Goal: Transaction & Acquisition: Purchase product/service

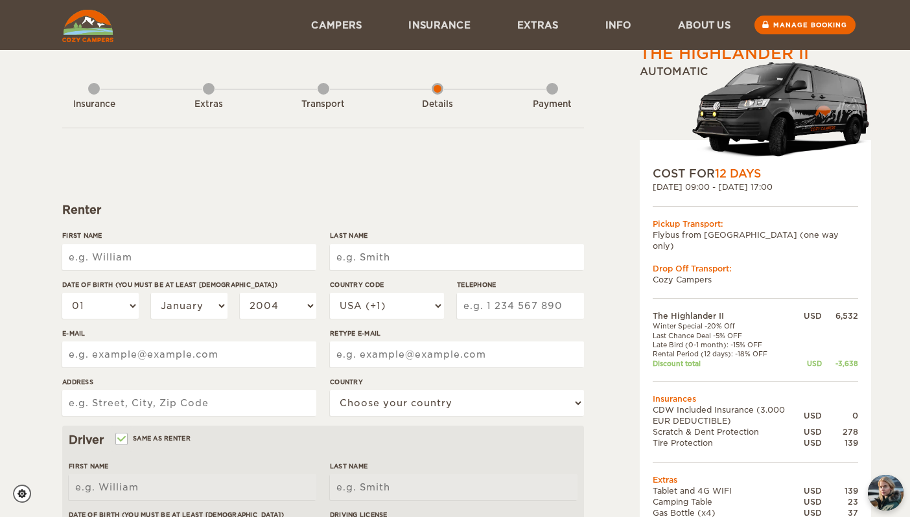
type input "h"
type input "[PERSON_NAME]"
type input "t"
type input "Tham Swee Ding"
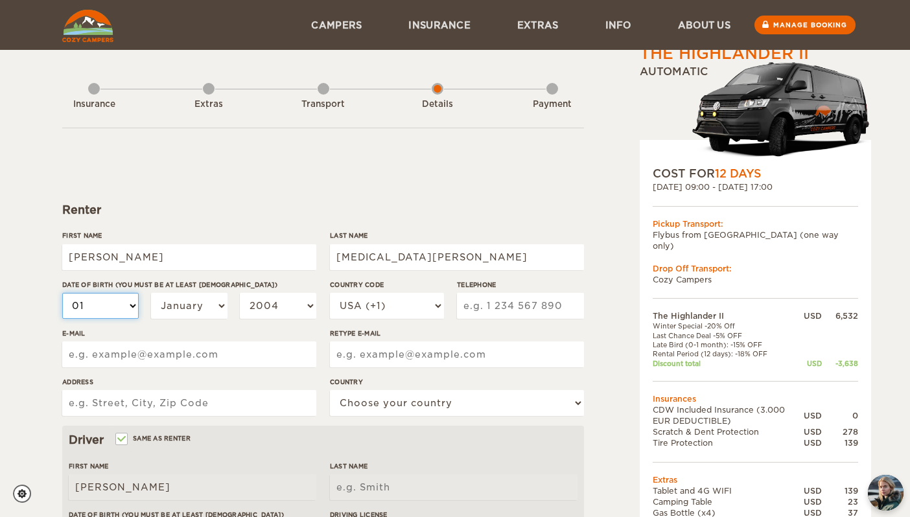
type input "Tham Swee Ding"
select select "20"
select select "26"
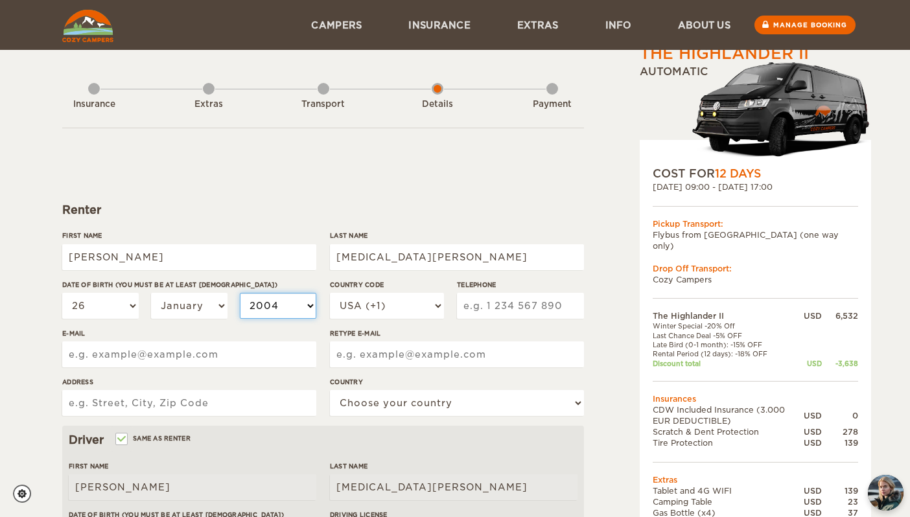
select select "1999"
select select "1995"
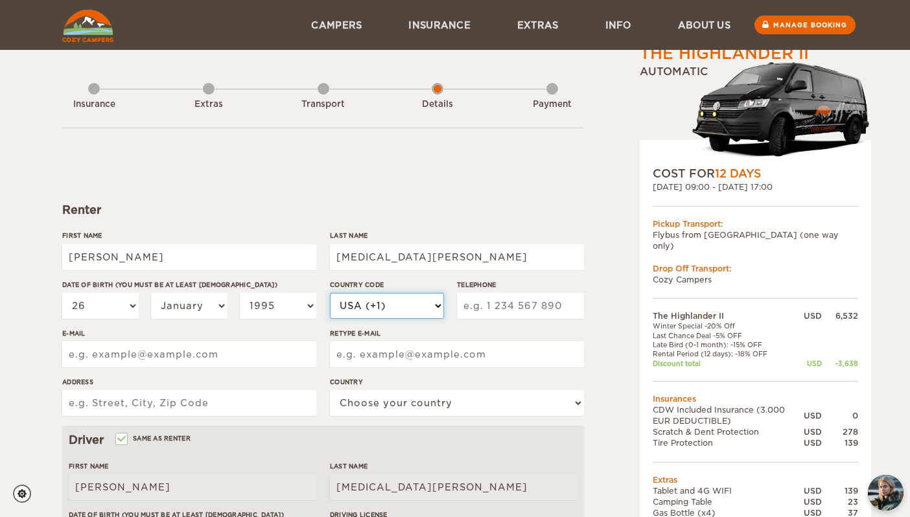
select select "60"
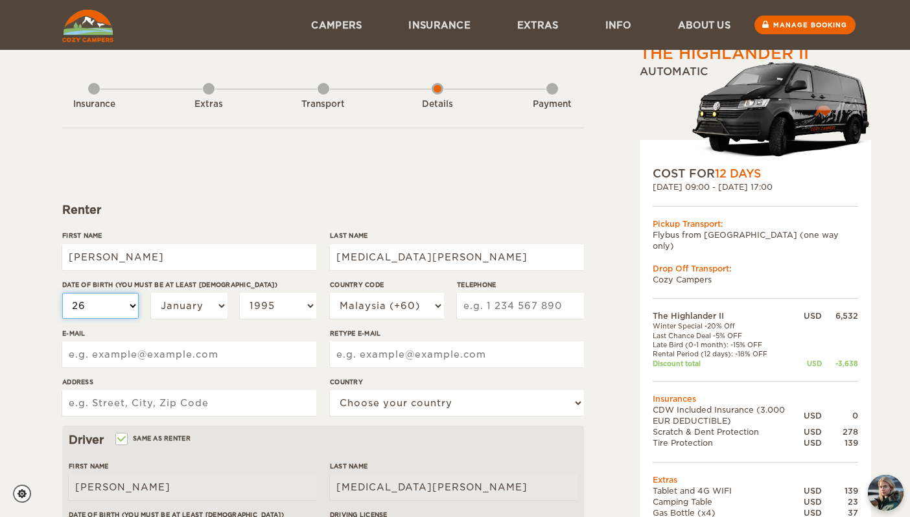
select select "13"
select select "02"
drag, startPoint x: 128, startPoint y: 253, endPoint x: 43, endPoint y: 250, distance: 85.0
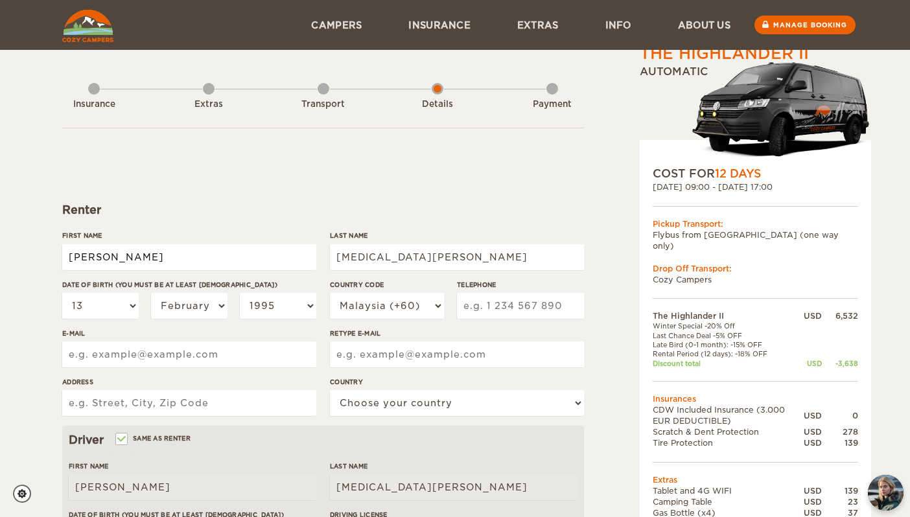
click at [43, 250] on div "The Highlander II Expand Collapse Total 3,534 USD Automatic COST FOR 12 Days 24…" at bounding box center [455, 421] width 910 height 843
drag, startPoint x: 110, startPoint y: 261, endPoint x: 49, endPoint y: 257, distance: 61.1
click at [49, 257] on div "The Highlander II Expand Collapse Total 3,534 USD Automatic COST FOR 12 Days 24…" at bounding box center [455, 421] width 910 height 843
type input "Ng"
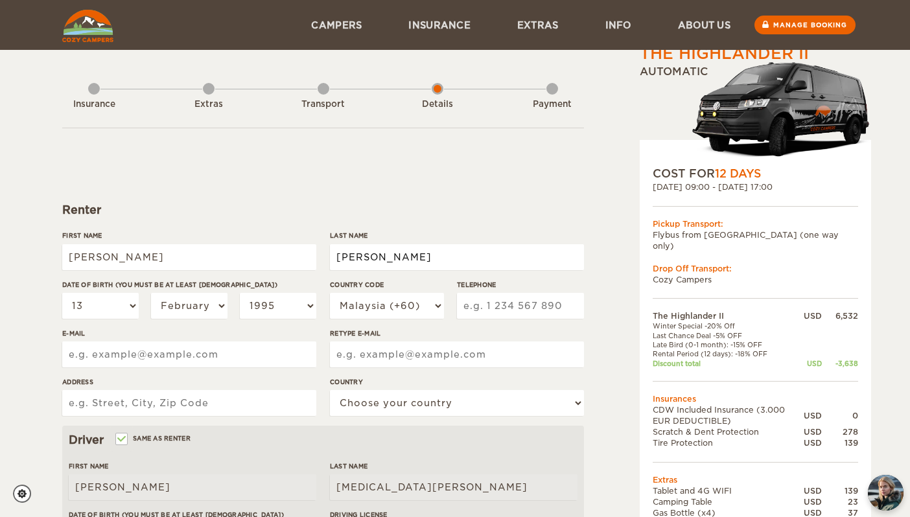
type input "Yen Ray"
click at [535, 305] on input "Telephone" at bounding box center [520, 306] width 127 height 26
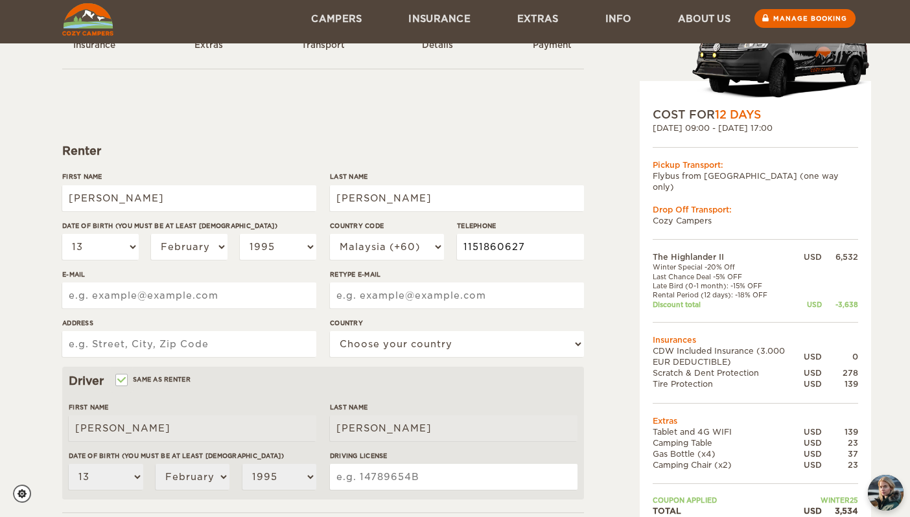
scroll to position [106, 0]
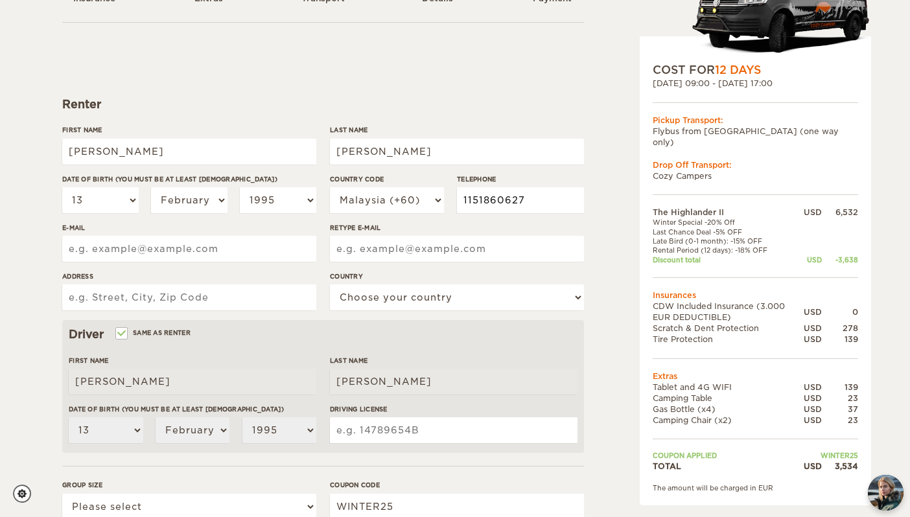
type input "1151860627"
type input "hannahtham26@gmail.com"
type input "h"
type input "yenrayng83@gmail.com"
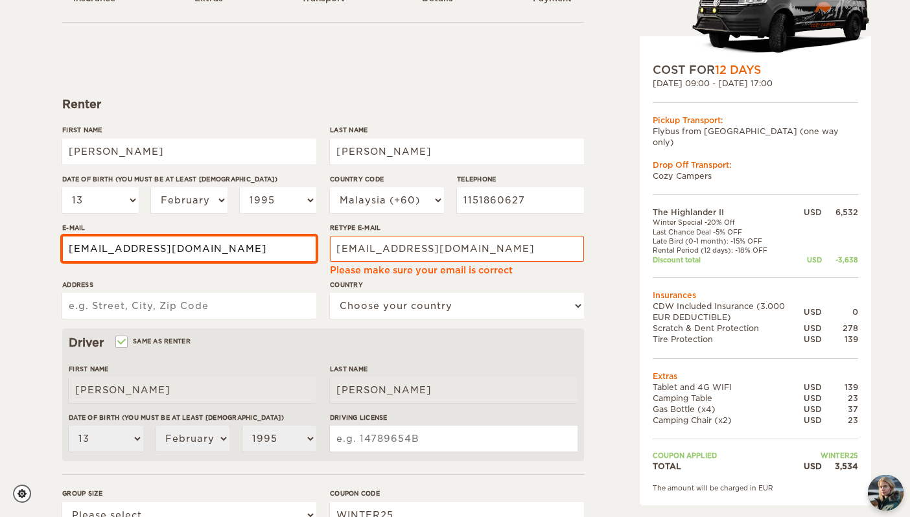
drag, startPoint x: 213, startPoint y: 244, endPoint x: 61, endPoint y: 242, distance: 152.3
click at [61, 242] on div "The Highlander II Expand Collapse Total 3,534 USD Automatic COST FOR 12 Days 24…" at bounding box center [454, 344] width 801 height 775
click at [112, 251] on input "hannahtham26@gmail.com" at bounding box center [189, 249] width 254 height 26
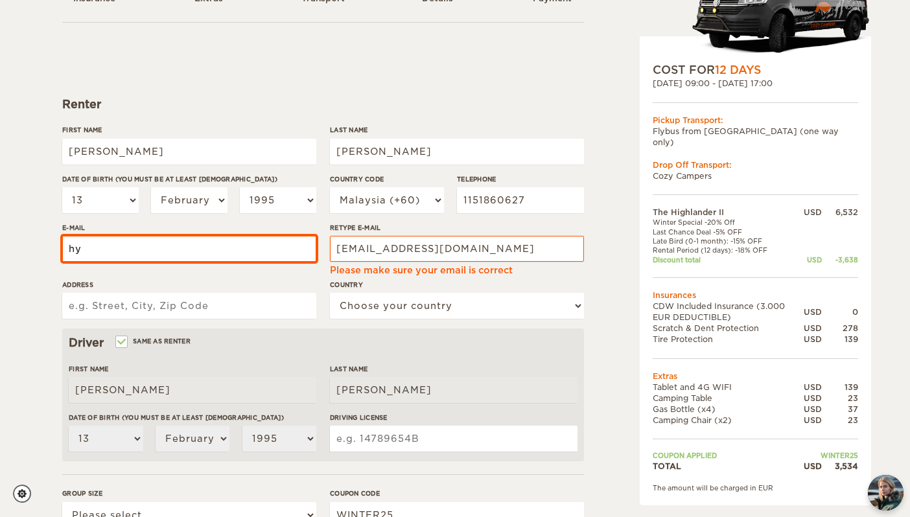
type input "h"
type input "yenrayng83@gmail.com"
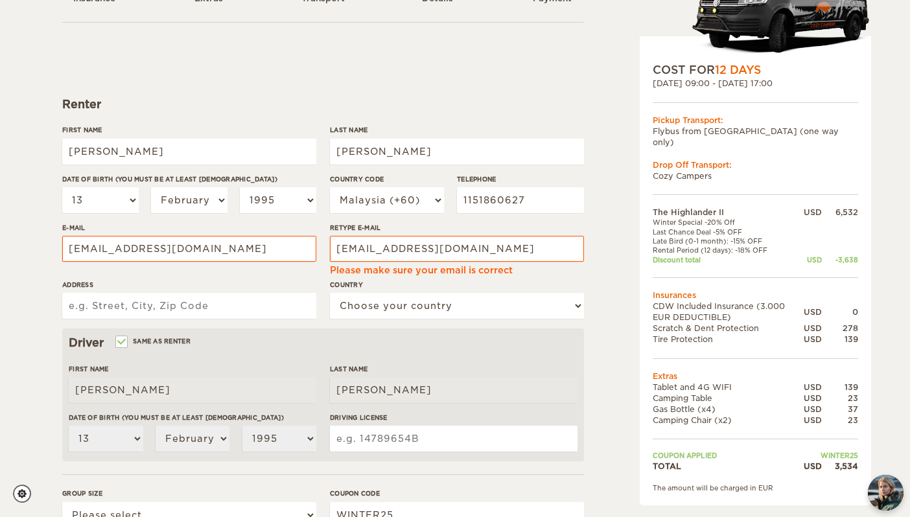
type input "a"
type input "A2-20-03 AVARA SEPUTEH"
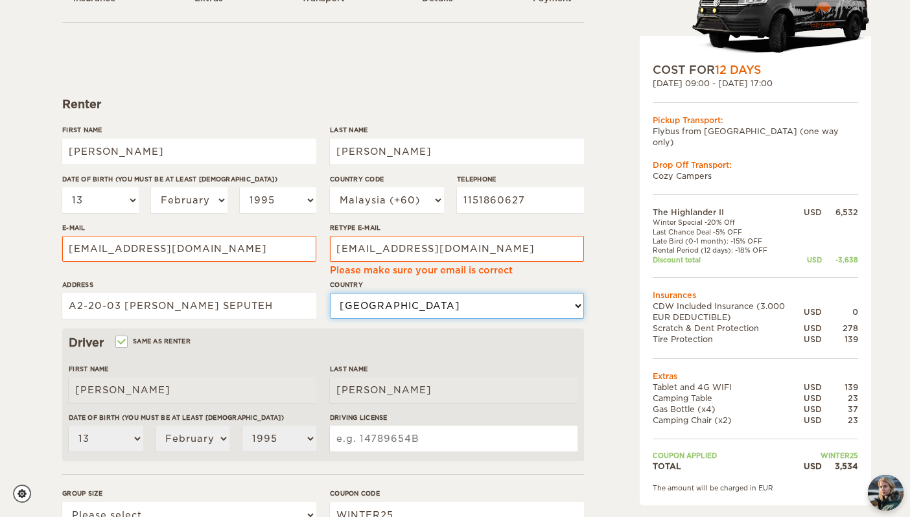
select select "125"
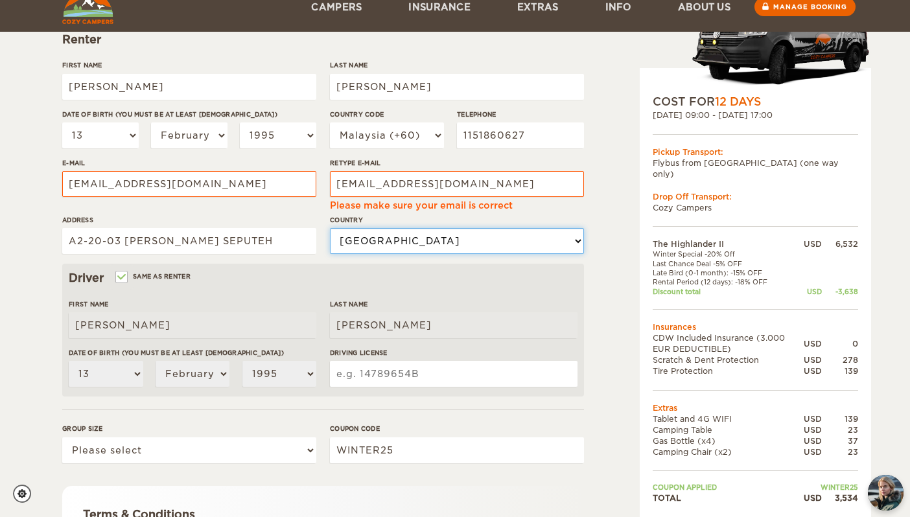
scroll to position [204, 0]
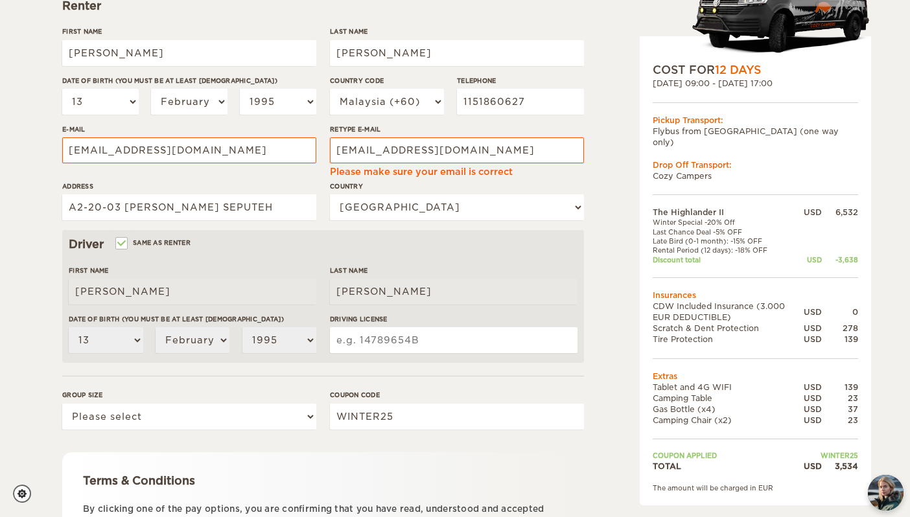
click at [357, 345] on input "Driving License" at bounding box center [454, 340] width 248 height 26
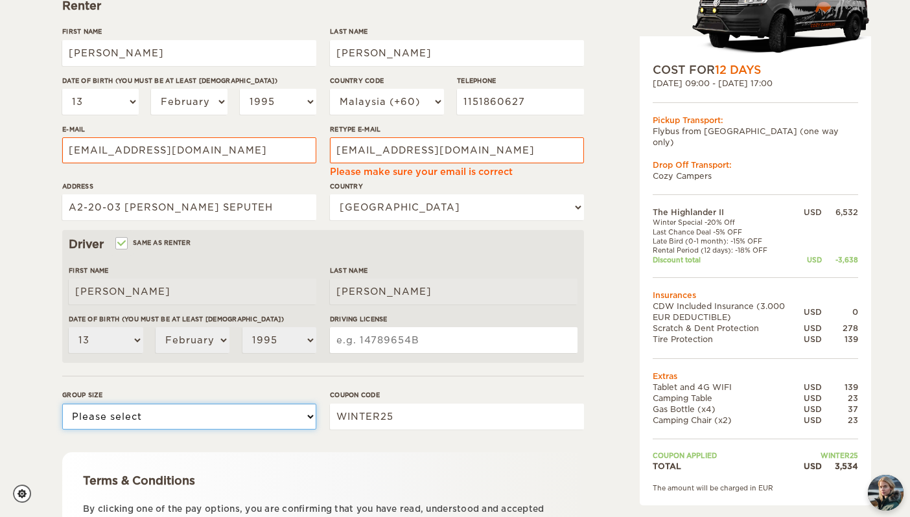
select select "2"
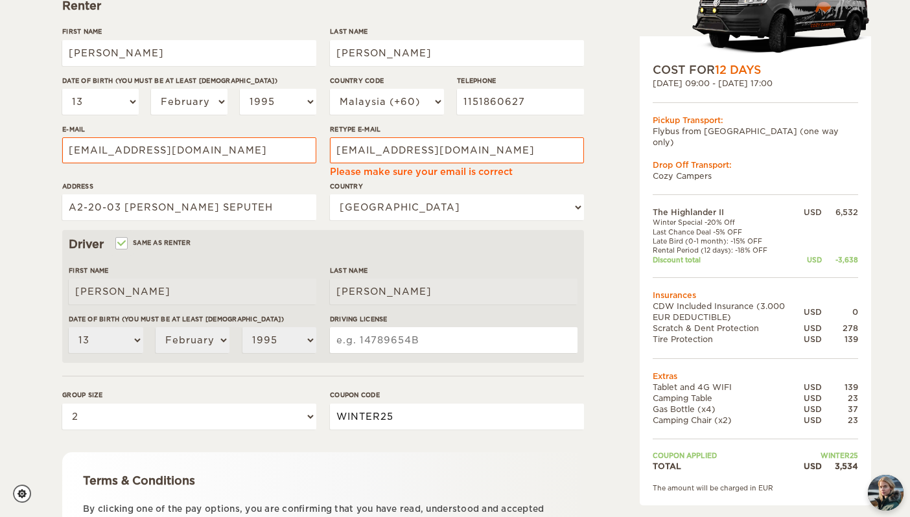
click at [410, 416] on input "WINTER25" at bounding box center [457, 417] width 254 height 26
click at [389, 344] on input "Driving License" at bounding box center [454, 340] width 248 height 26
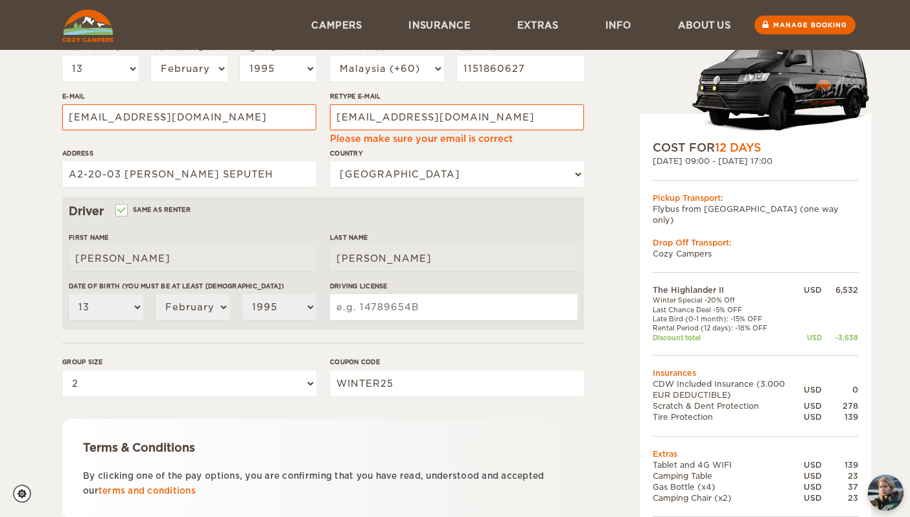
scroll to position [205, 0]
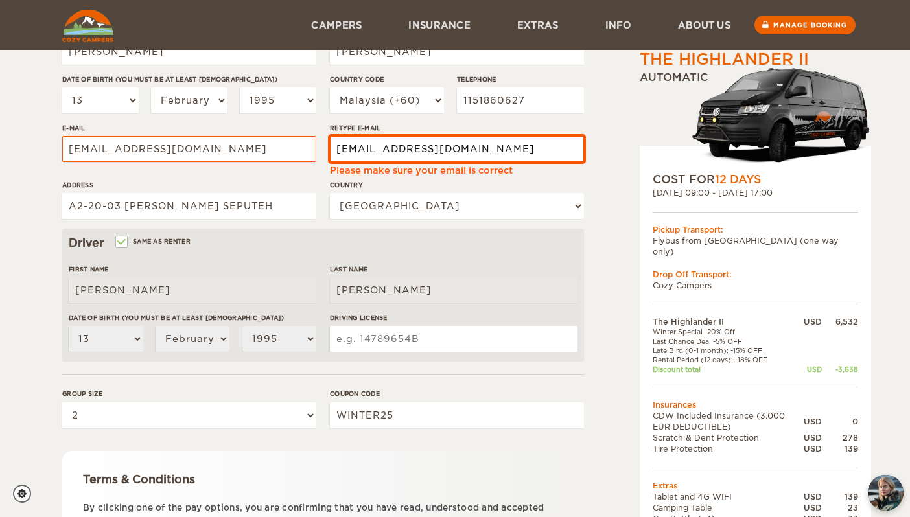
click at [483, 146] on input "yenrayng83@gmail.com" at bounding box center [457, 149] width 254 height 26
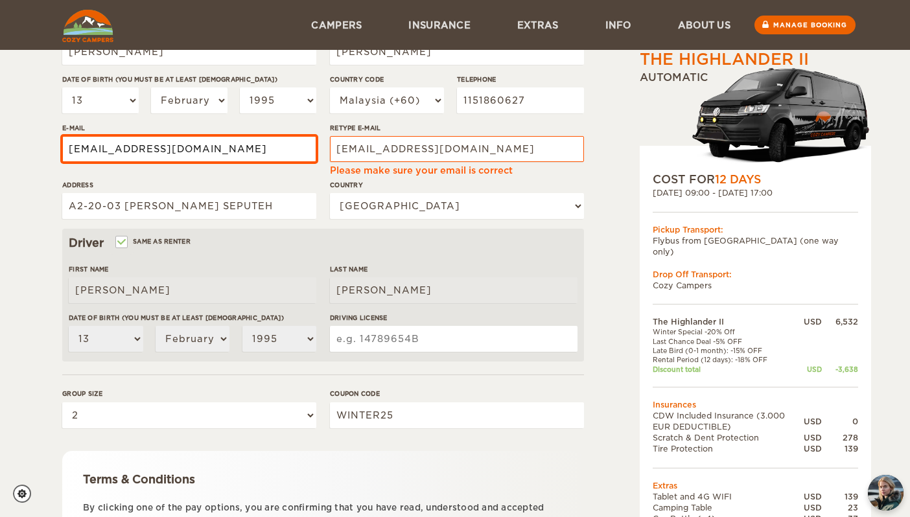
click at [281, 149] on input "yenrayng83@gmail.com" at bounding box center [189, 149] width 254 height 26
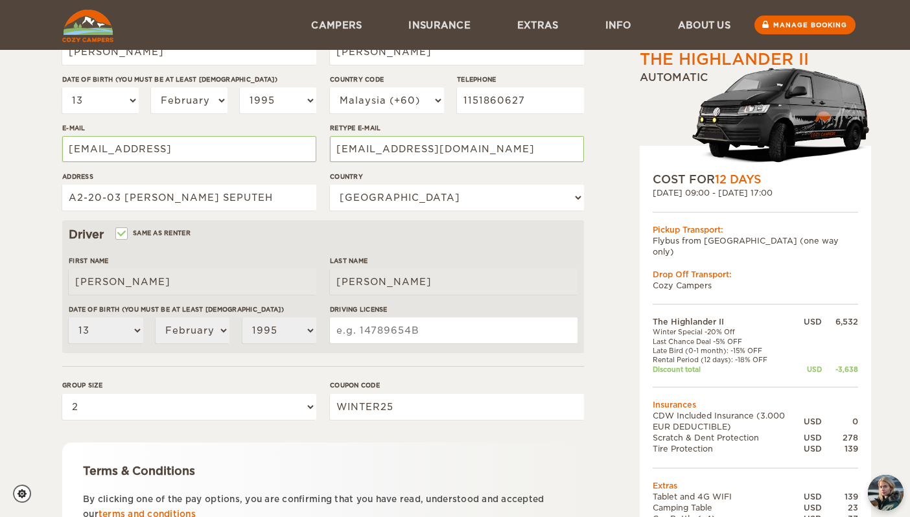
click at [316, 236] on div "Driver Same as renter" at bounding box center [323, 235] width 509 height 16
click at [273, 150] on input "yenrayng83@gmail.com612" at bounding box center [189, 149] width 254 height 26
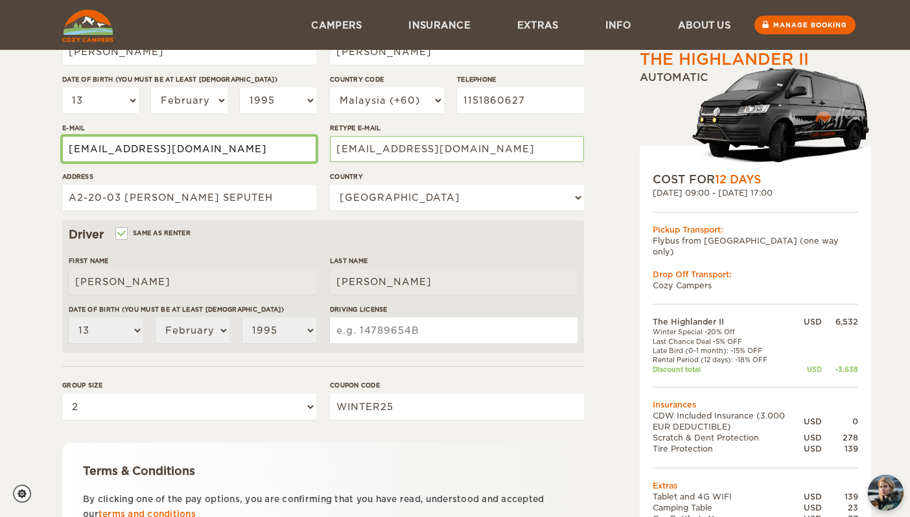
type input "yenrayng83@gmail.com"
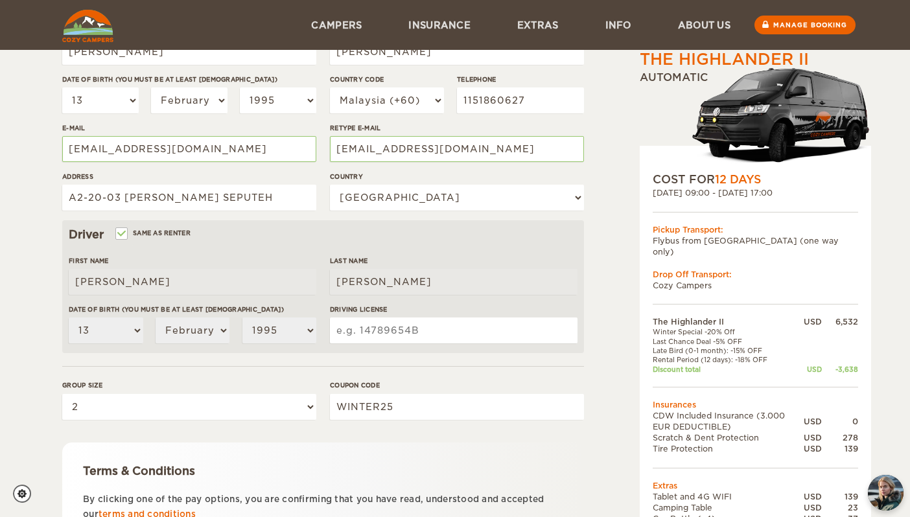
click at [403, 333] on input "Driving License" at bounding box center [454, 331] width 248 height 26
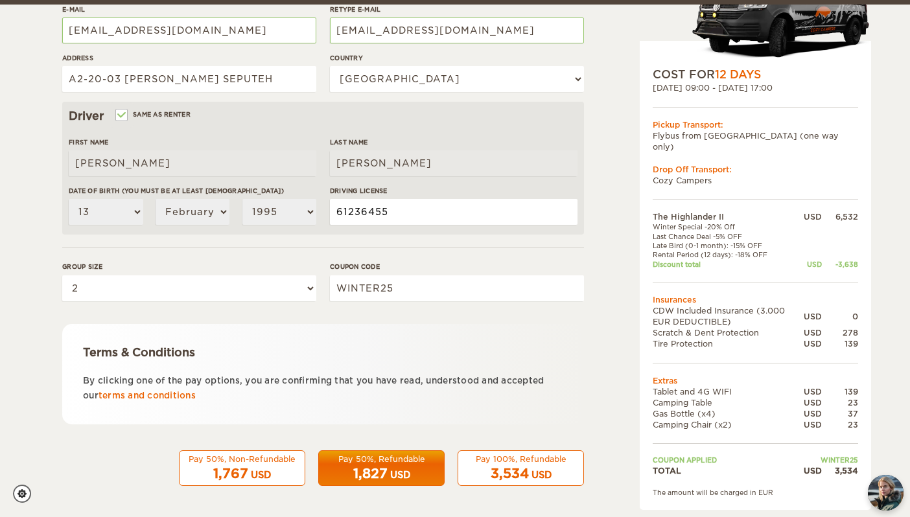
scroll to position [323, 0]
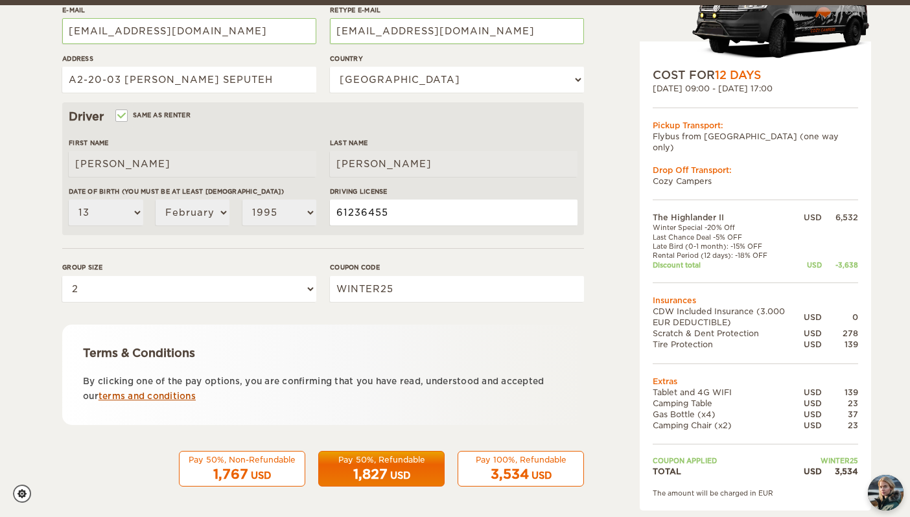
type input "61236455"
click at [130, 397] on link "terms and conditions" at bounding box center [147, 397] width 97 height 10
click at [534, 460] on div "Pay 100%, Refundable" at bounding box center [521, 459] width 110 height 11
click at [512, 471] on span "3,534" at bounding box center [510, 475] width 38 height 16
click at [496, 469] on span "3,534" at bounding box center [510, 475] width 38 height 16
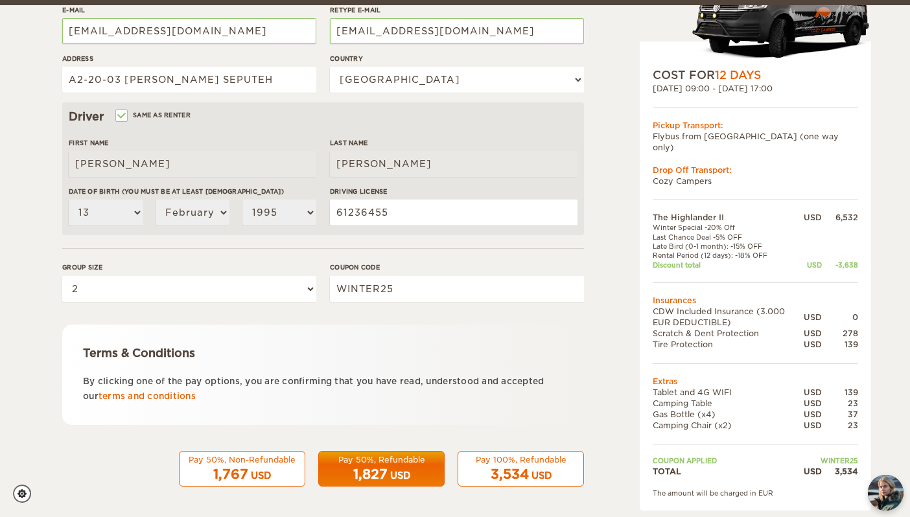
click at [496, 469] on span "3,534" at bounding box center [510, 475] width 38 height 16
click at [616, 148] on div "The Highlander II Expand Collapse Total 3,534 USD Automatic COST FOR 12 Days 24…" at bounding box center [722, 122] width 251 height 767
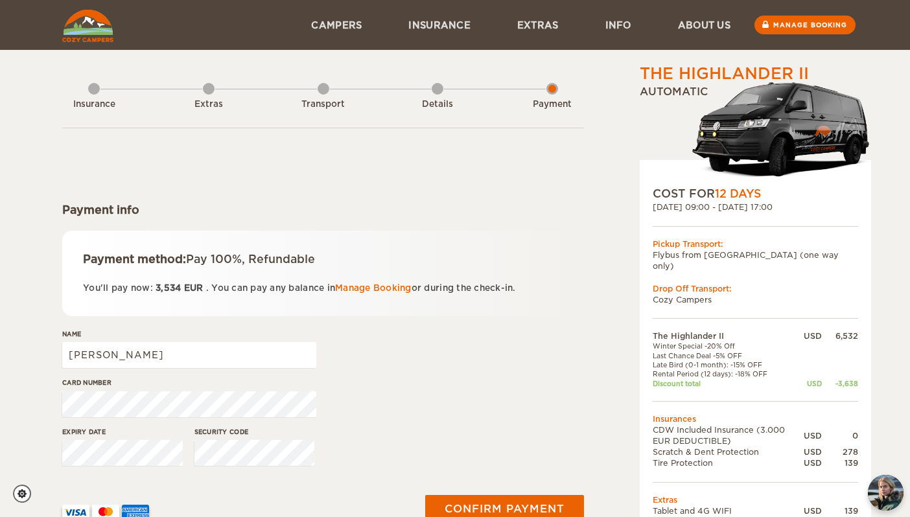
click at [213, 94] on div "Extras" at bounding box center [209, 102] width 12 height 52
click at [209, 83] on div "Extras" at bounding box center [209, 102] width 12 height 52
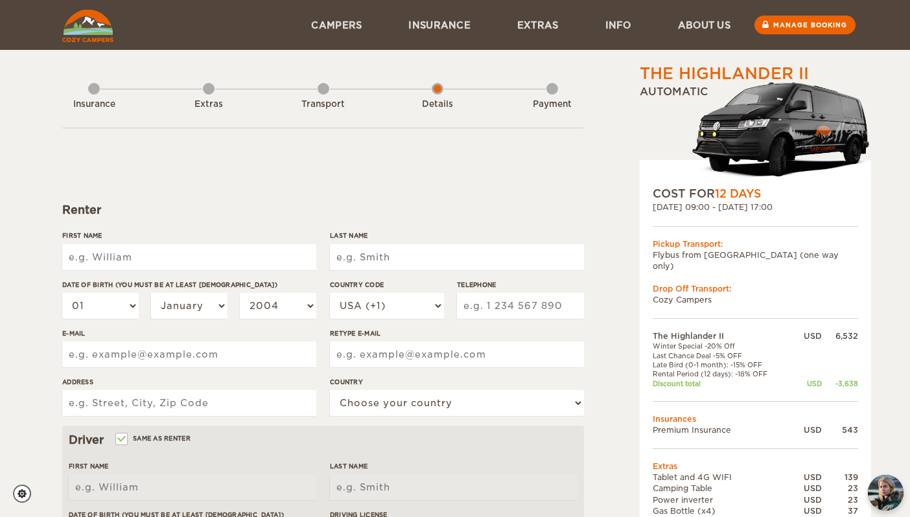
type input "H"
type input "[PERSON_NAME]"
type input "Yen Ray"
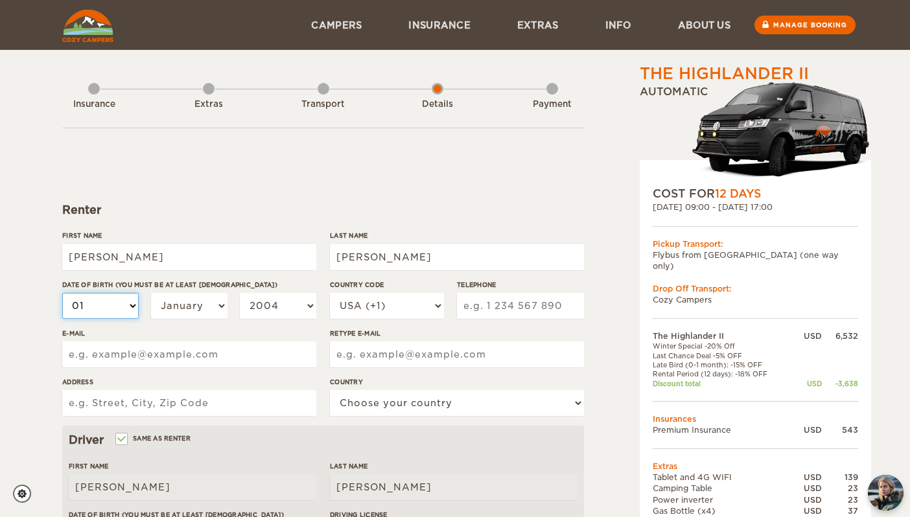
select select "10"
select select "13"
select select "02"
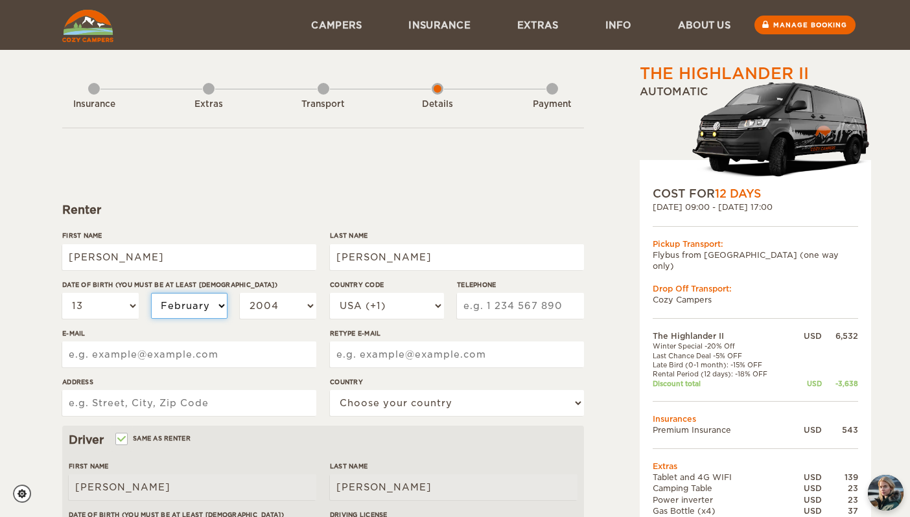
select select "02"
select select "1995"
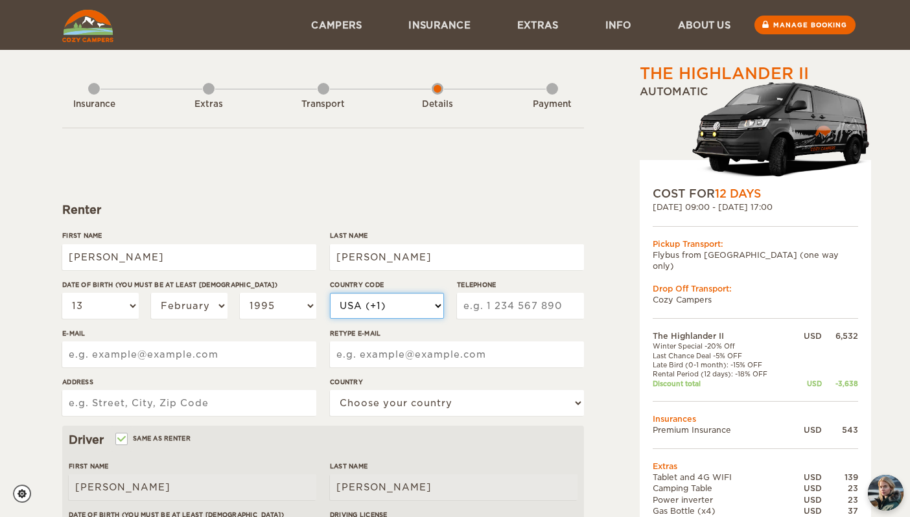
select select "60"
type input "192216152"
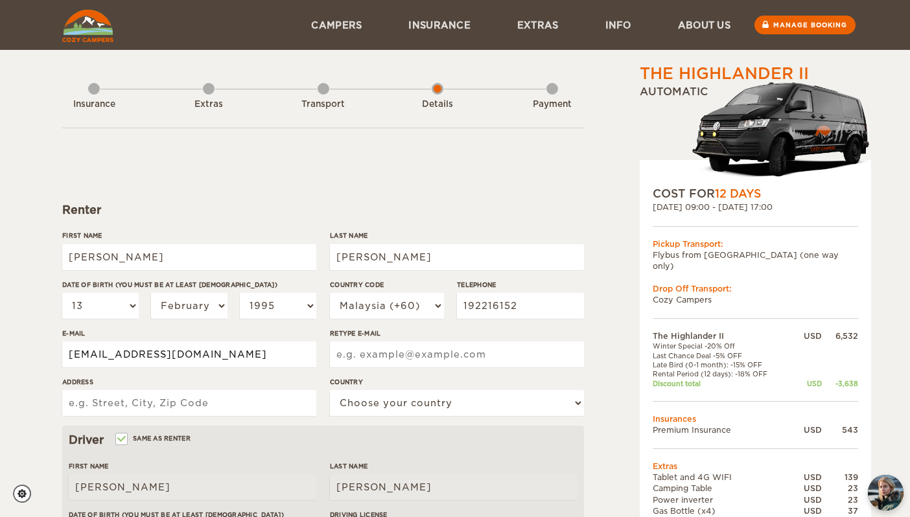
click at [185, 357] on input "hannahtham26@gmail.com" at bounding box center [189, 355] width 254 height 26
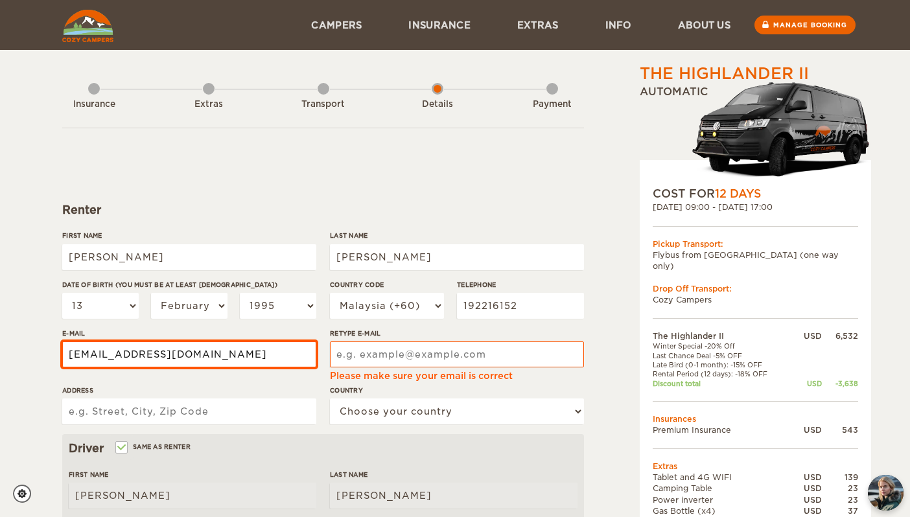
click at [185, 357] on input "hannahtham26@gmail.com" at bounding box center [189, 355] width 254 height 26
type input "yenrayng83@gmail.com"
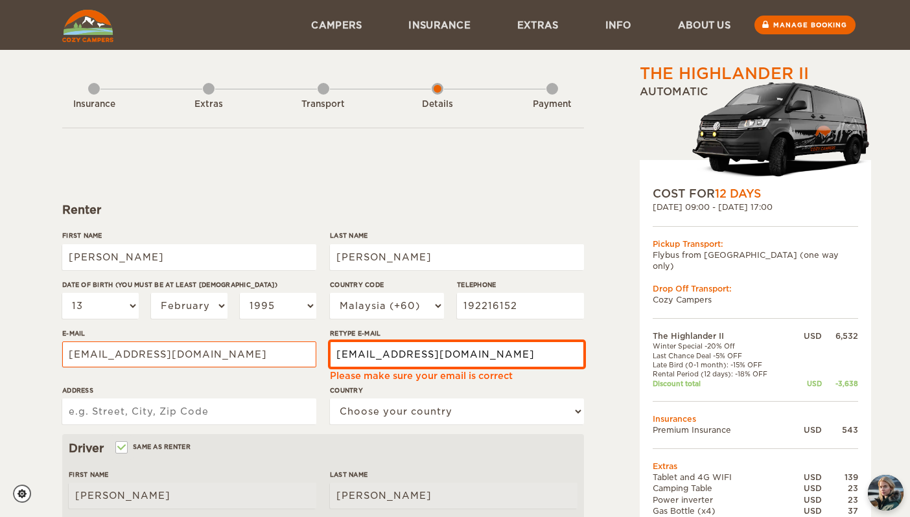
type input "yenrayng83@gmail.com"
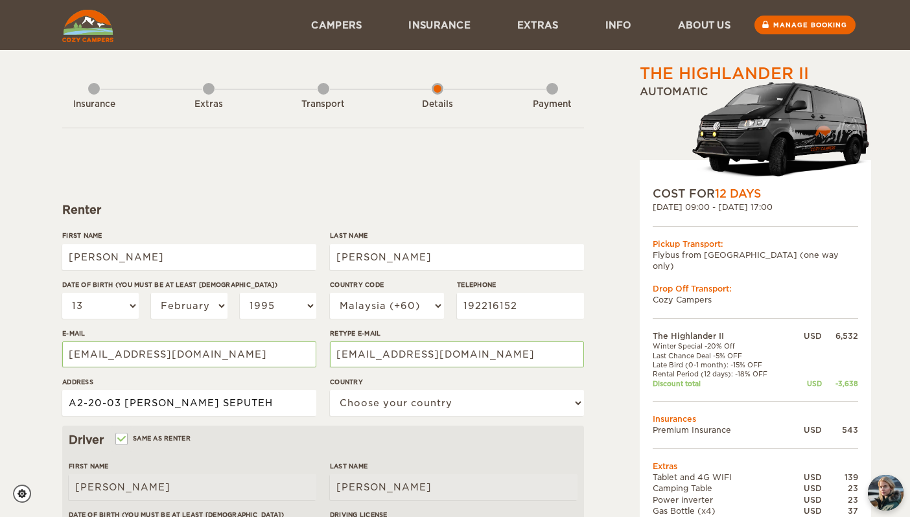
type input "A2-20-03 AVARA SEPUTEH"
select select "125"
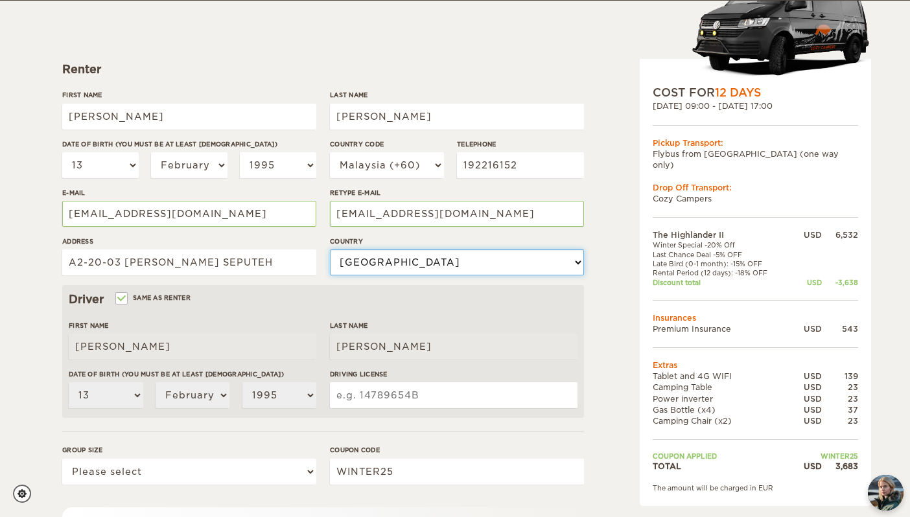
scroll to position [141, 0]
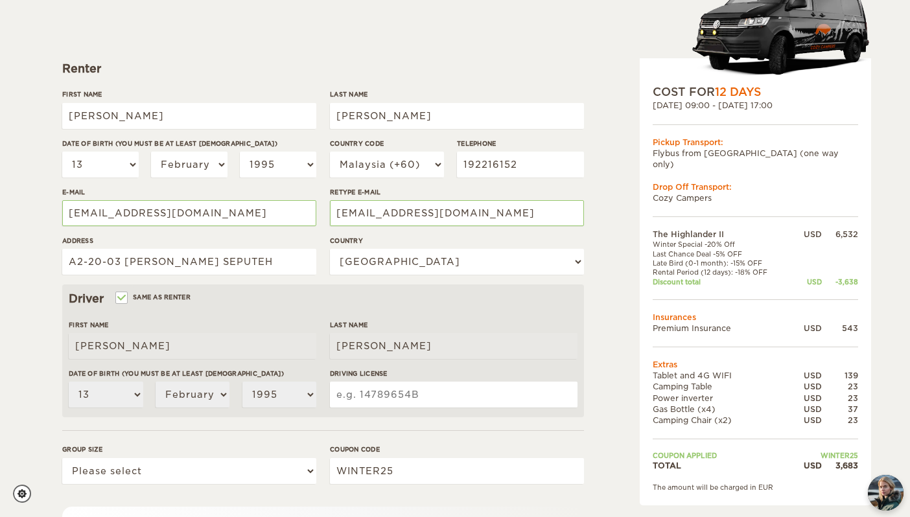
click at [419, 398] on input "Driving License" at bounding box center [454, 395] width 248 height 26
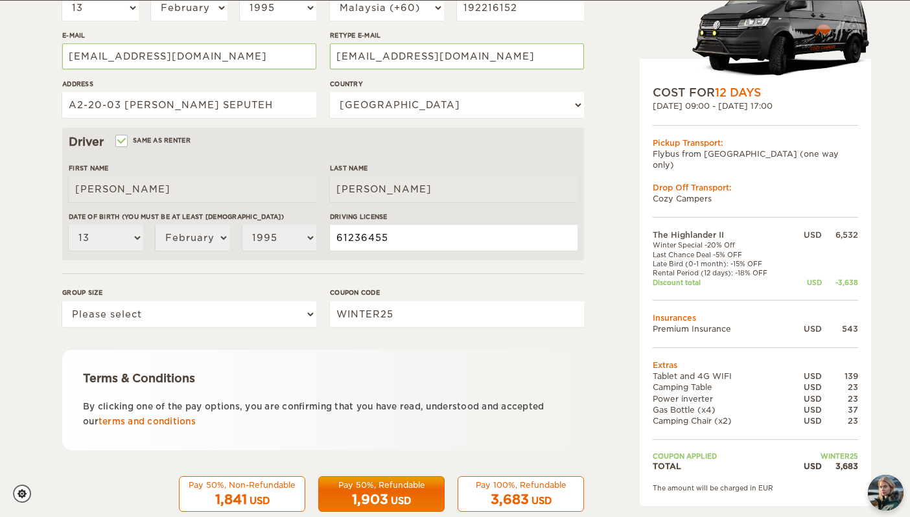
scroll to position [299, 0]
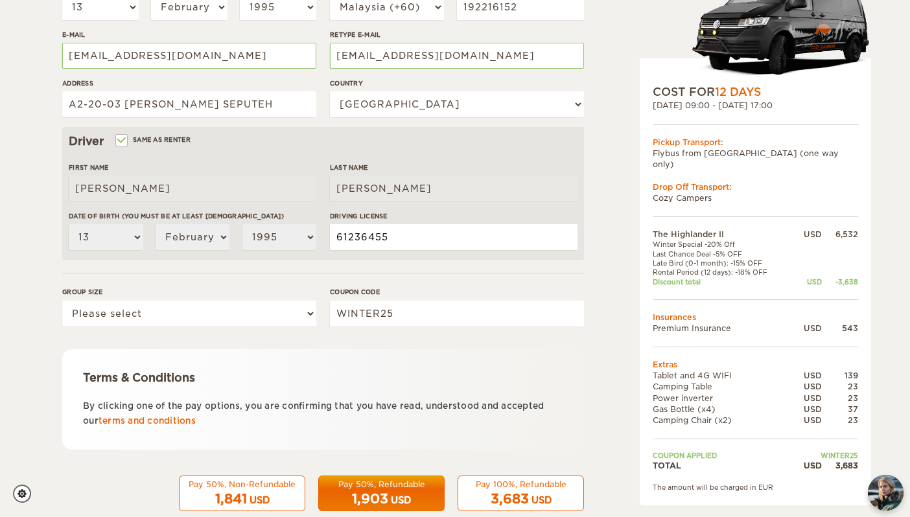
type input "61236455"
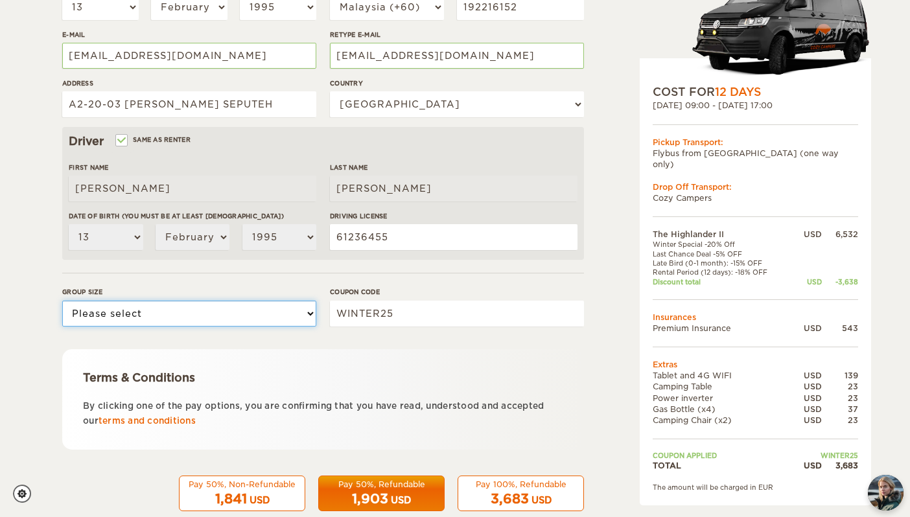
select select "2"
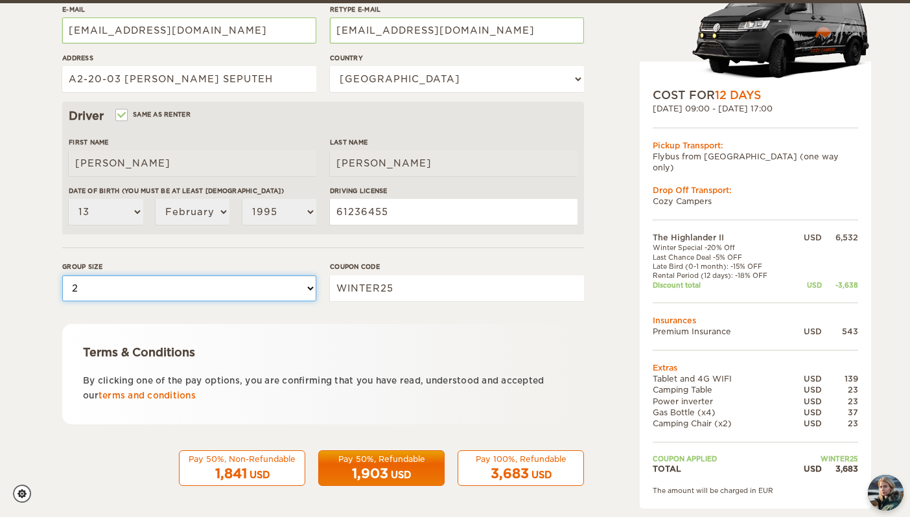
scroll to position [323, 0]
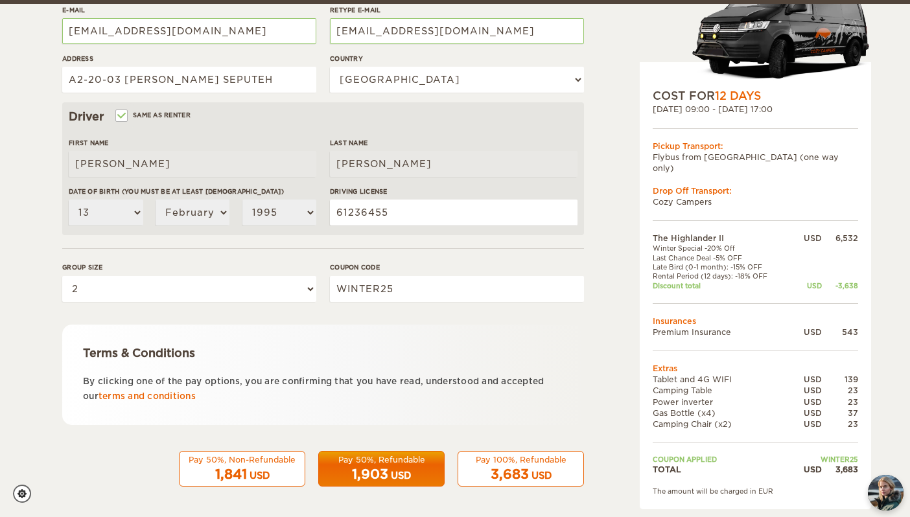
click at [524, 467] on span "3,683" at bounding box center [510, 475] width 38 height 16
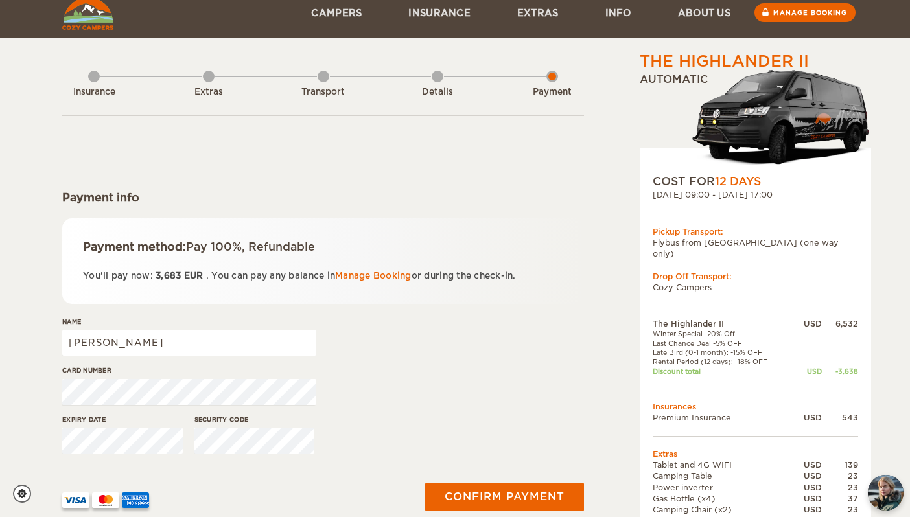
scroll to position [161, 0]
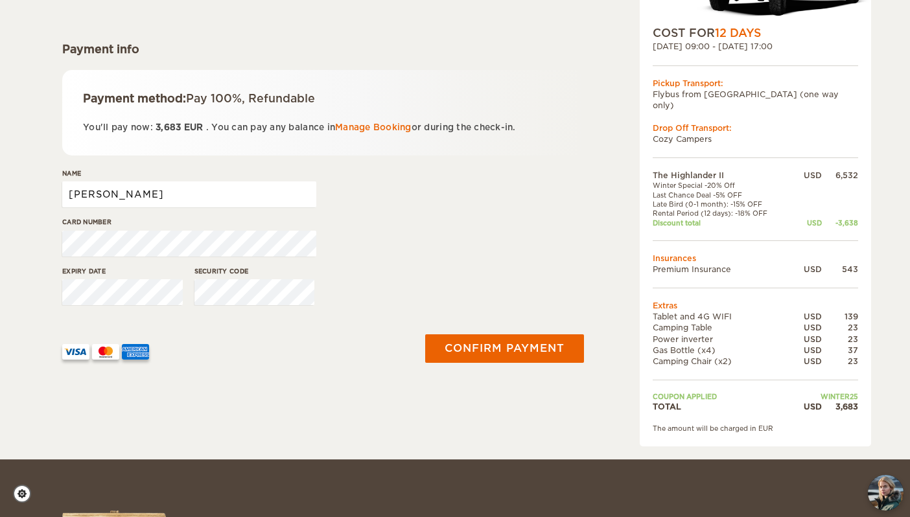
click at [103, 189] on input "[PERSON_NAME]" at bounding box center [189, 194] width 254 height 26
type input "Ng Yen Ray"
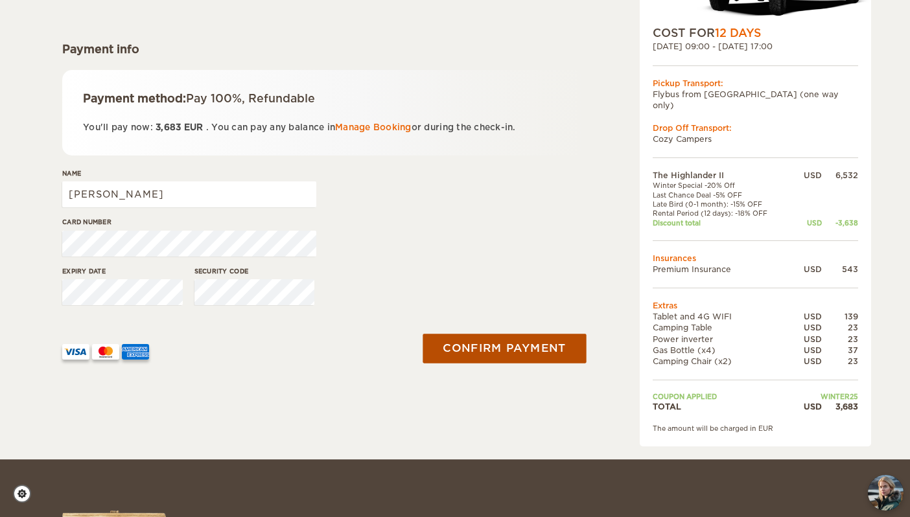
click at [521, 356] on button "Confirm payment" at bounding box center [504, 348] width 163 height 29
